Goal: Find specific page/section: Find specific page/section

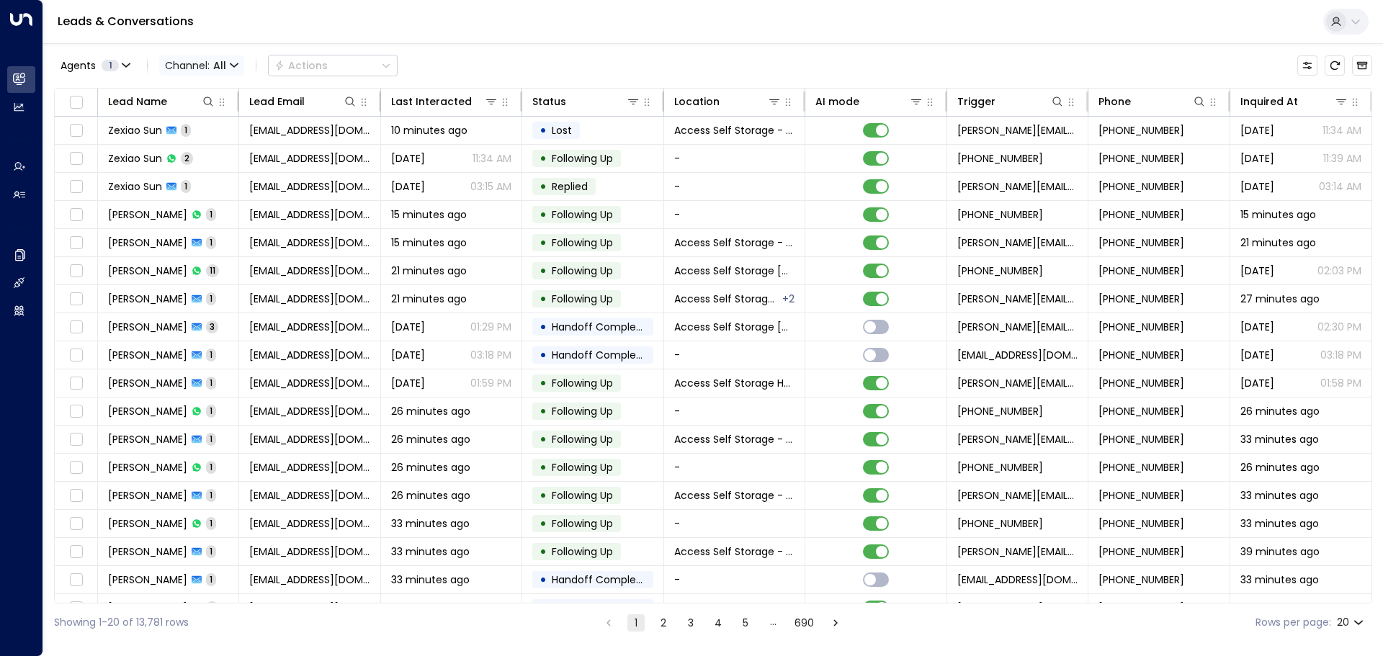
click at [233, 63] on icon "button" at bounding box center [234, 65] width 9 height 9
click at [187, 152] on span "Voice" at bounding box center [182, 147] width 22 height 9
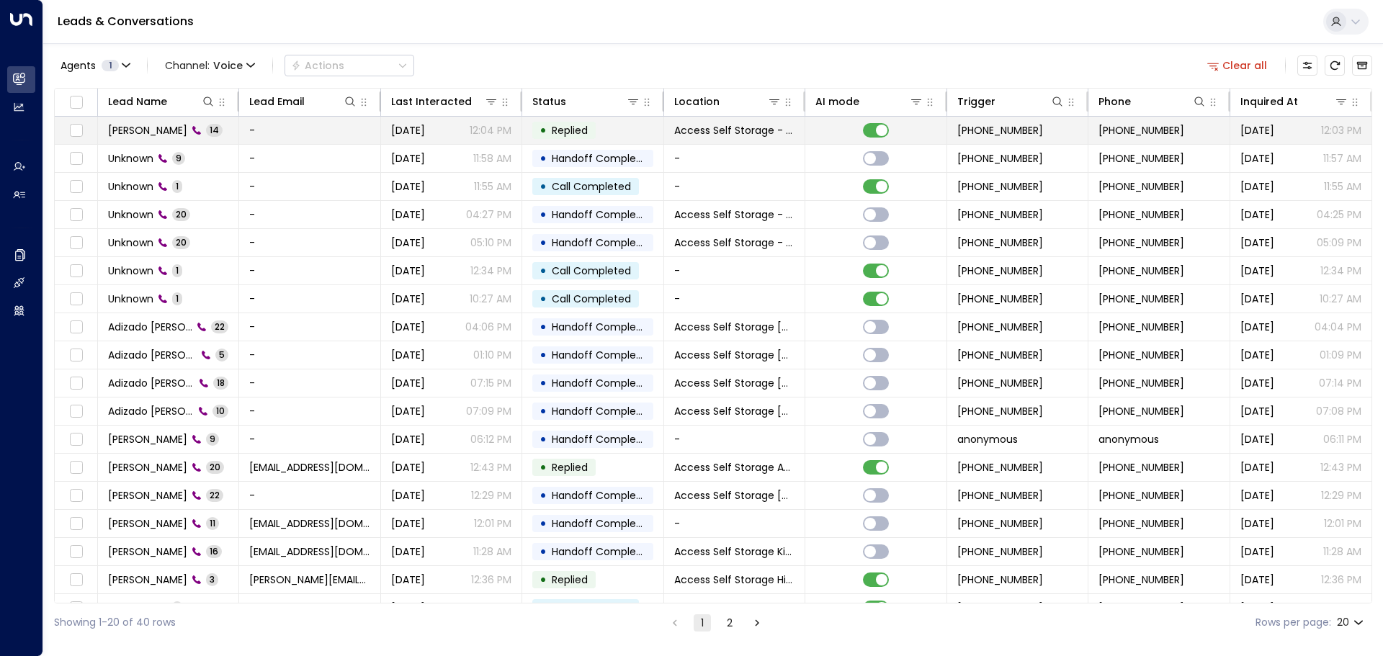
click at [212, 131] on td "[PERSON_NAME] 14" at bounding box center [168, 130] width 141 height 27
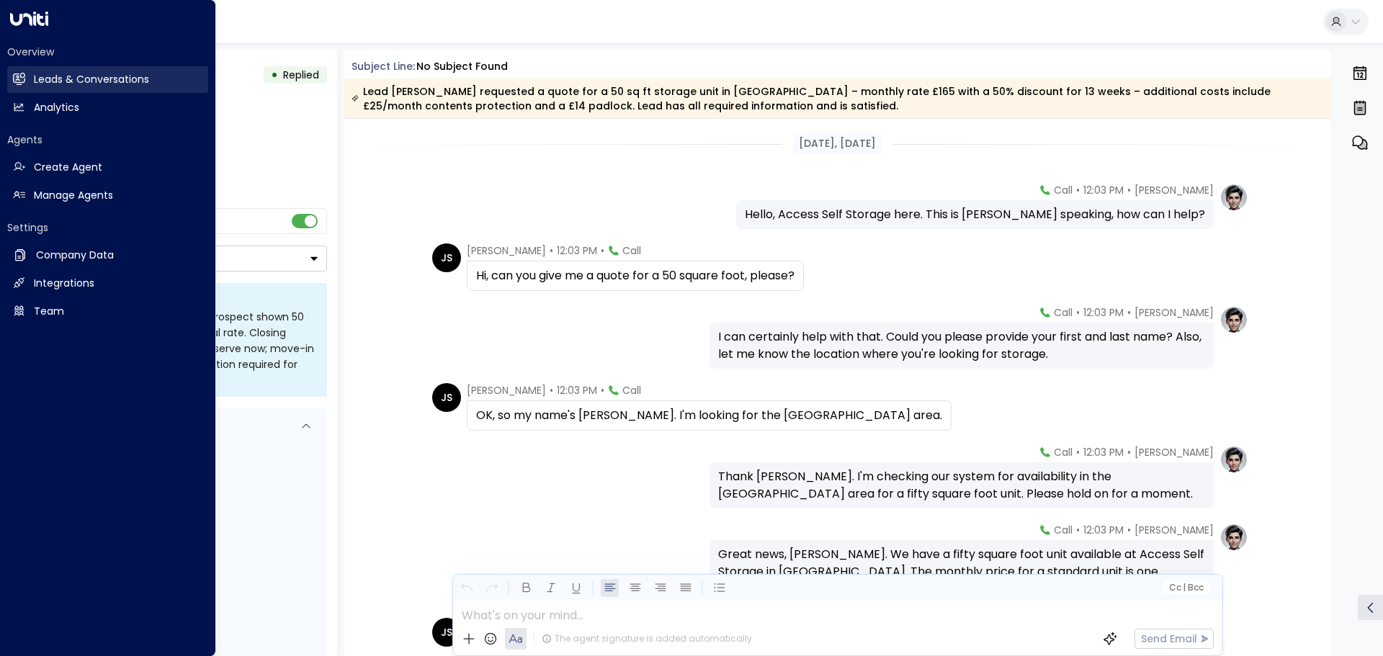
click at [55, 79] on h2 "Leads & Conversations" at bounding box center [91, 79] width 115 height 15
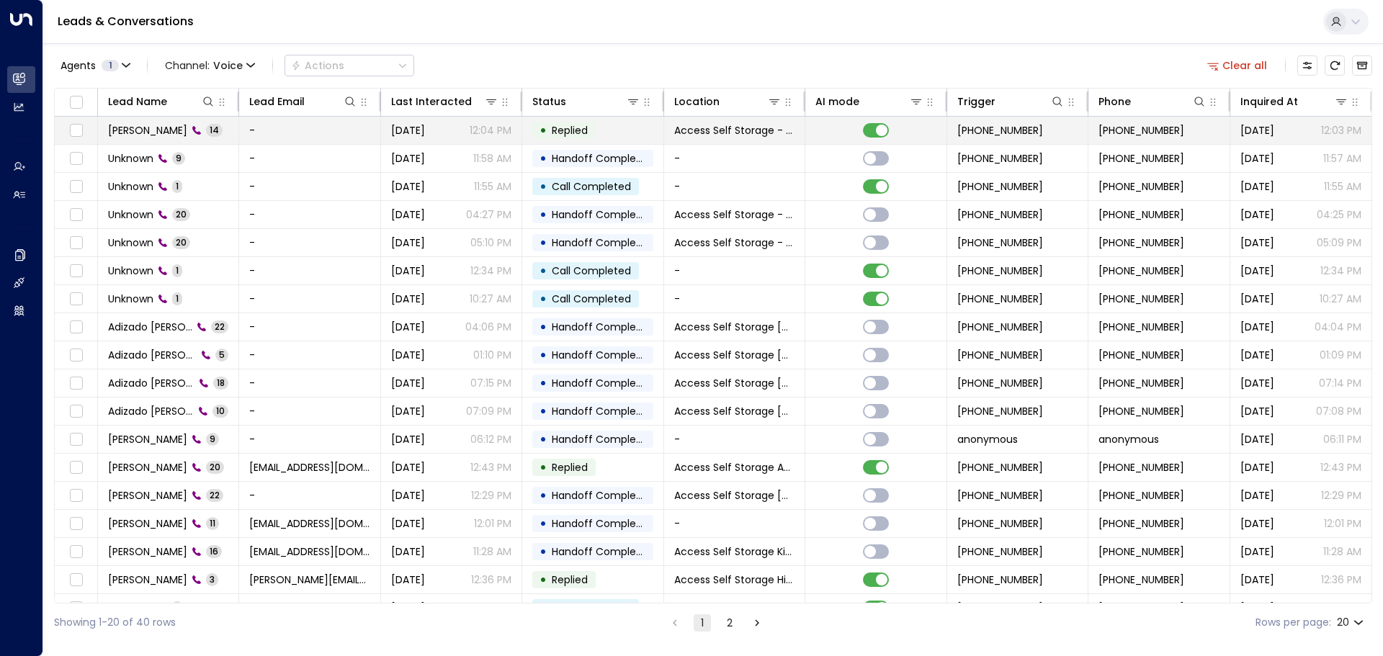
click at [223, 130] on td "[PERSON_NAME] 14" at bounding box center [168, 130] width 141 height 27
